Goal: Find specific page/section: Find specific page/section

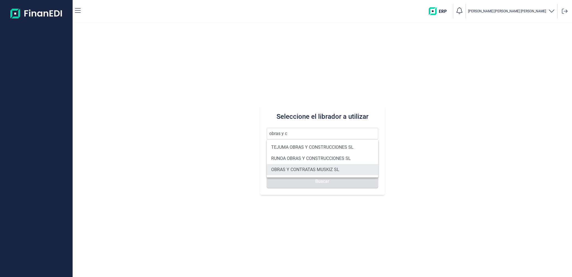
click at [301, 169] on li "OBRAS Y CONTRATAS MUSKIZ SL" at bounding box center [322, 169] width 111 height 11
type input "OBRAS Y CONTRATAS MUSKIZ SL"
type input "B95673927"
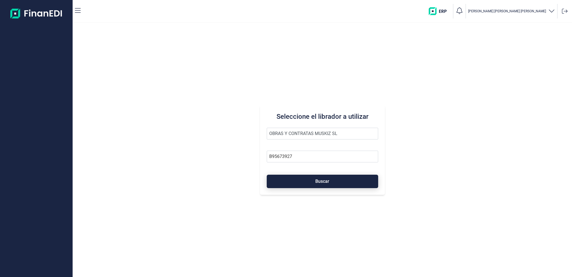
click at [301, 178] on button "Buscar" at bounding box center [322, 180] width 111 height 13
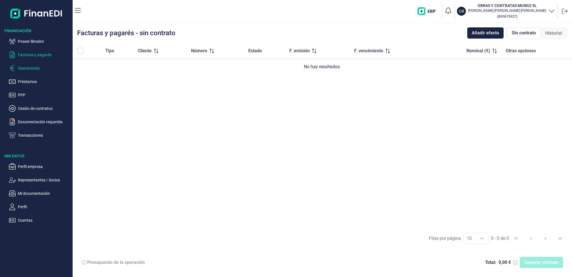
click at [32, 70] on p "Operaciones" at bounding box center [44, 68] width 52 height 7
